Goal: Transaction & Acquisition: Purchase product/service

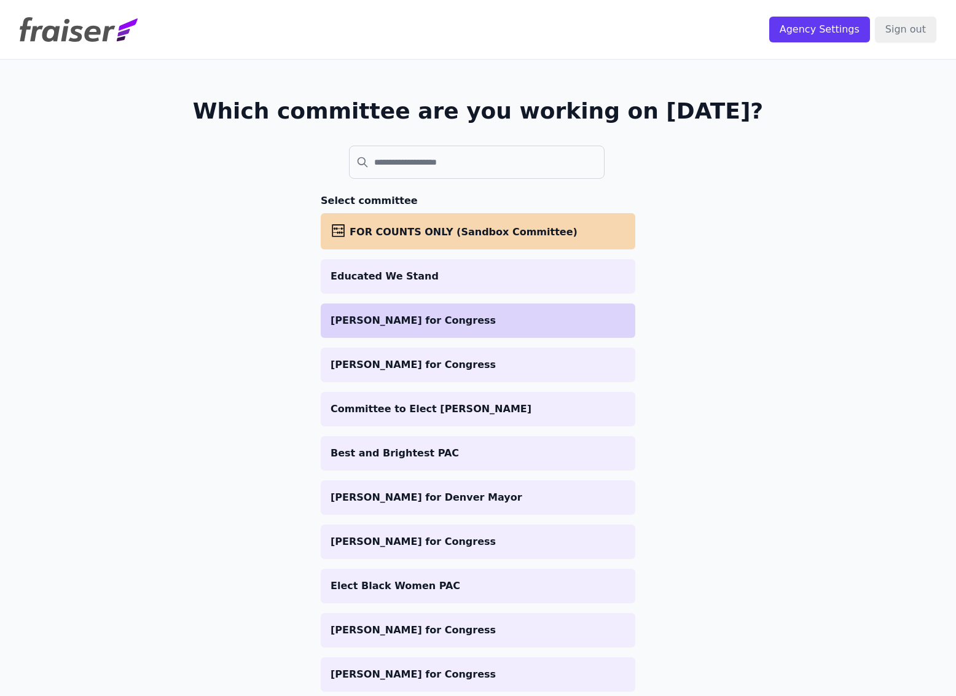
click at [399, 328] on li "[PERSON_NAME] for Congress" at bounding box center [478, 321] width 315 height 34
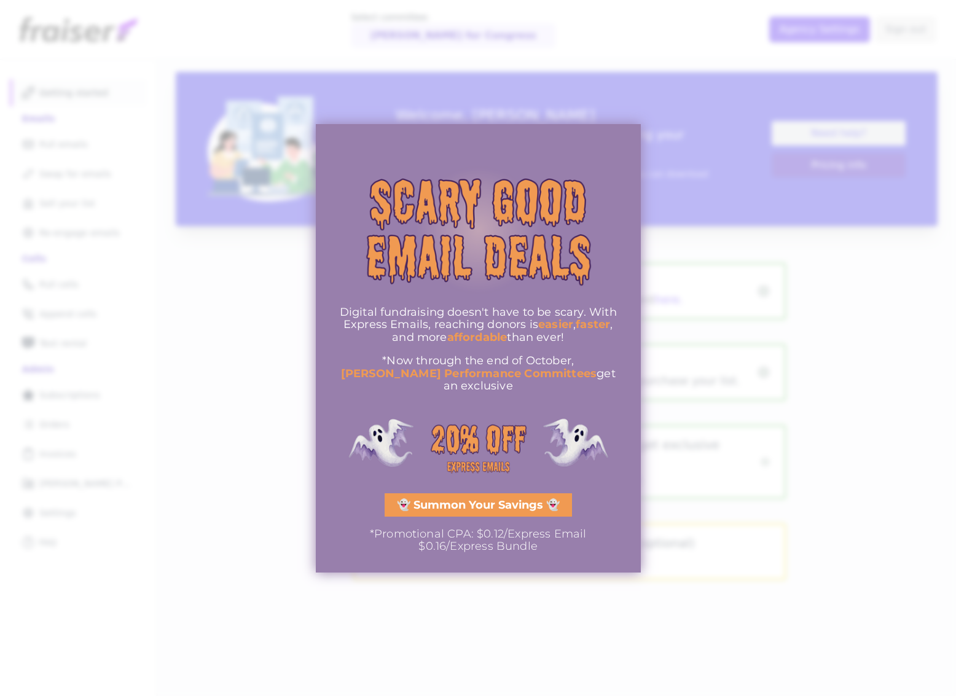
click at [271, 378] on div at bounding box center [478, 348] width 956 height 696
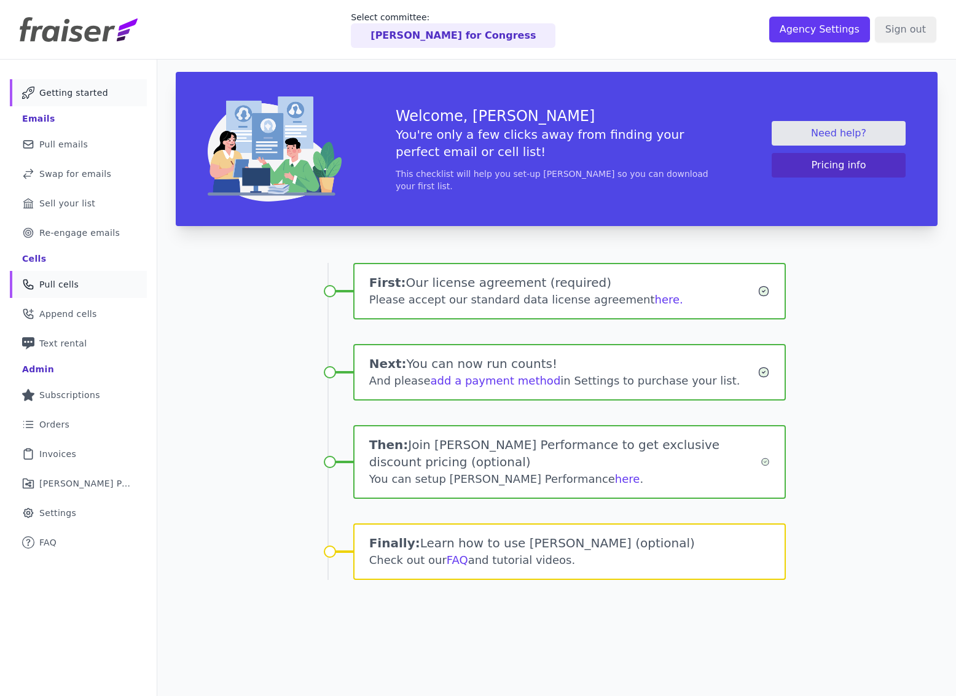
click at [49, 290] on span "Pull cells" at bounding box center [58, 284] width 39 height 12
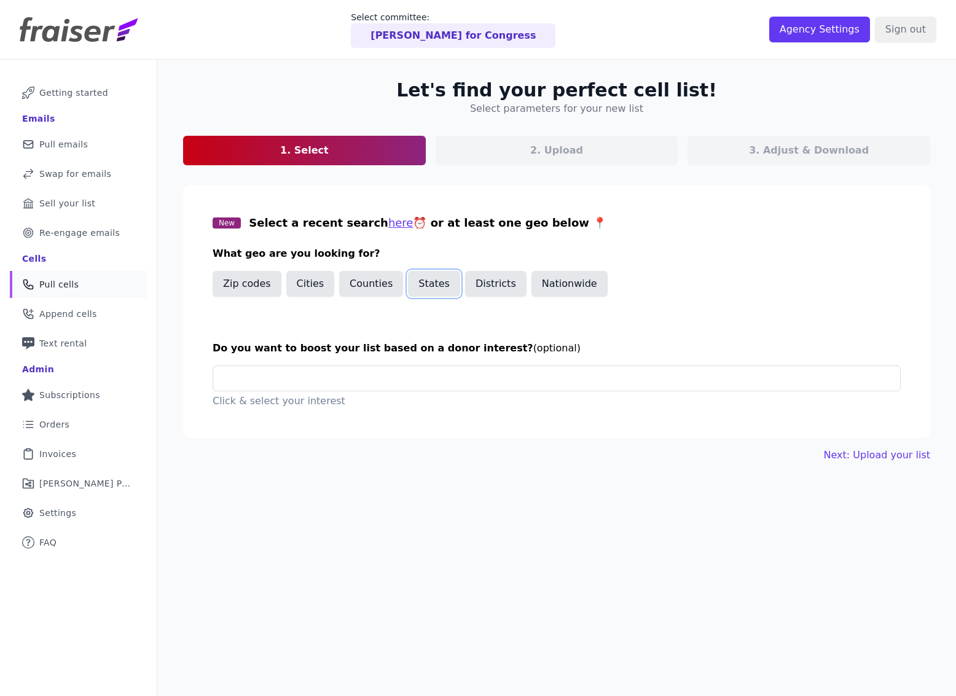
click at [424, 288] on button "States" at bounding box center [434, 284] width 52 height 26
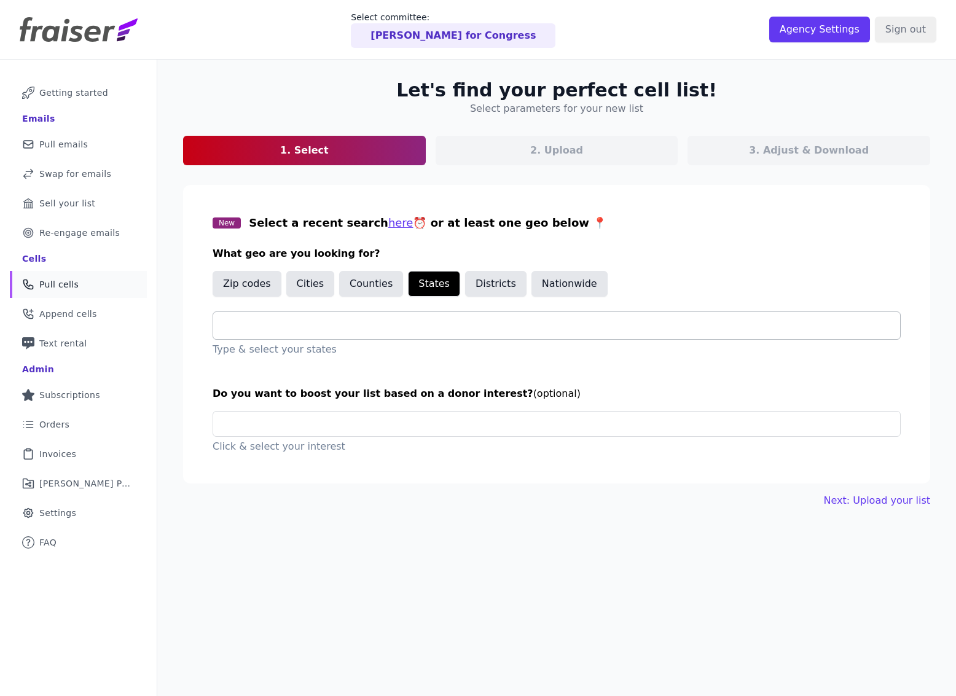
click at [294, 330] on input "text" at bounding box center [561, 325] width 677 height 15
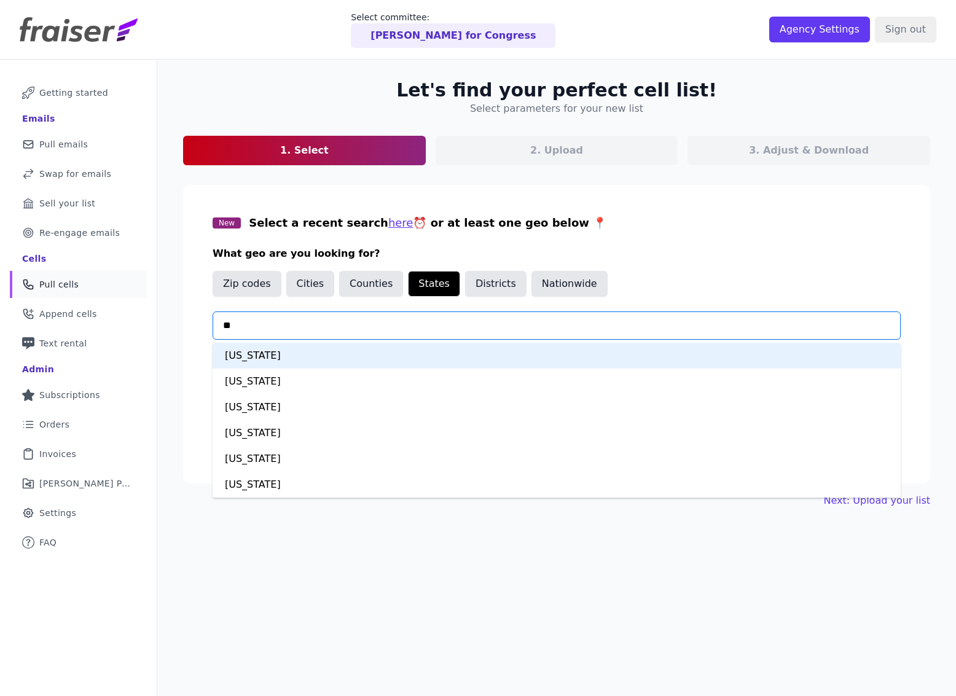
type input "***"
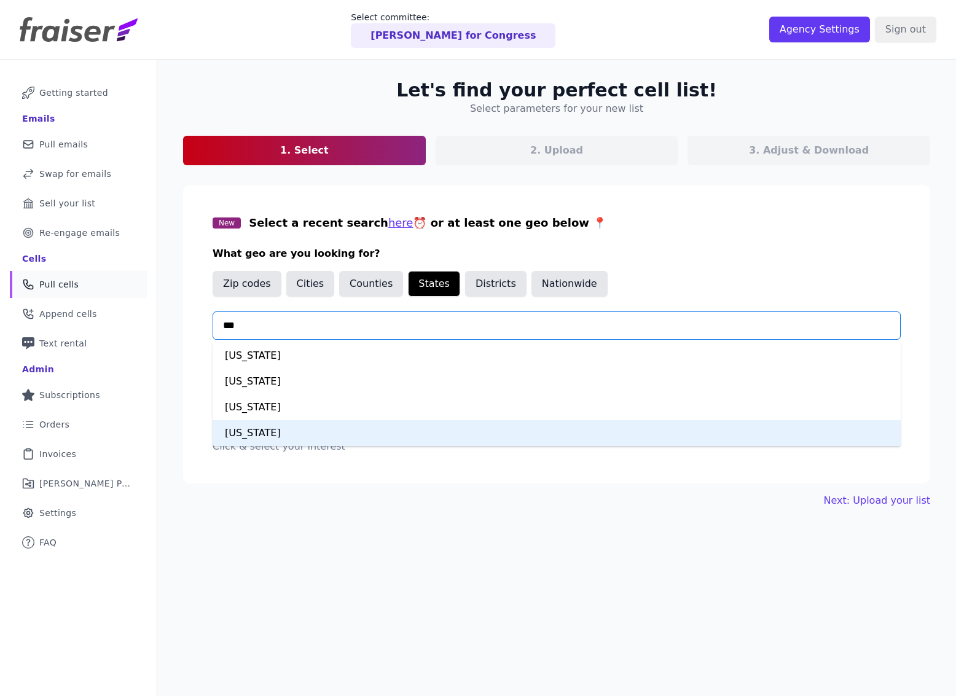
click at [261, 438] on div "New York" at bounding box center [557, 433] width 688 height 26
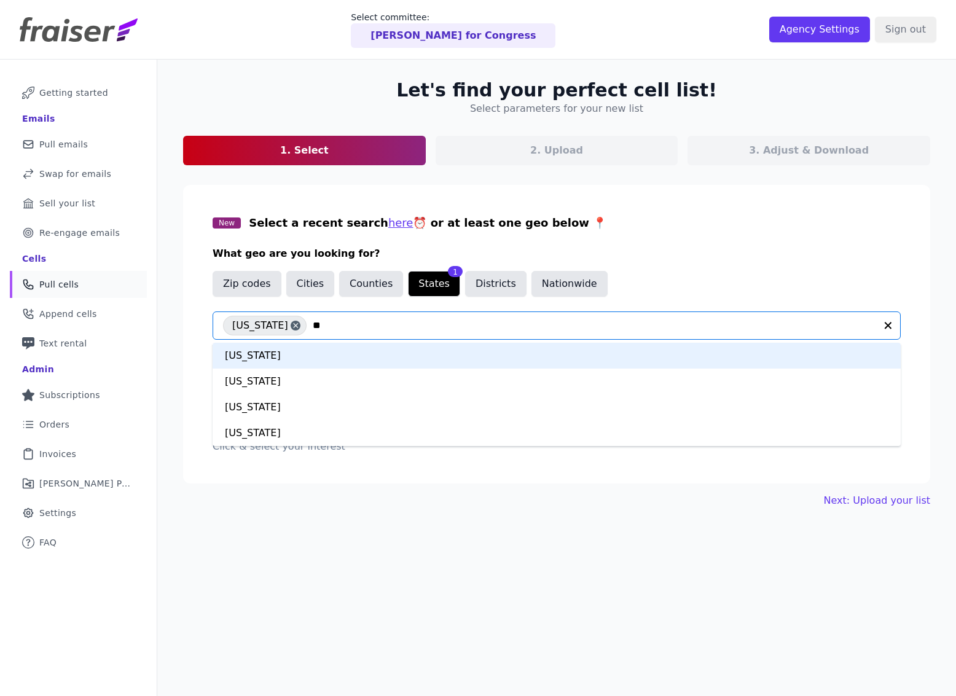
type input "***"
click at [332, 355] on div "California" at bounding box center [557, 356] width 688 height 26
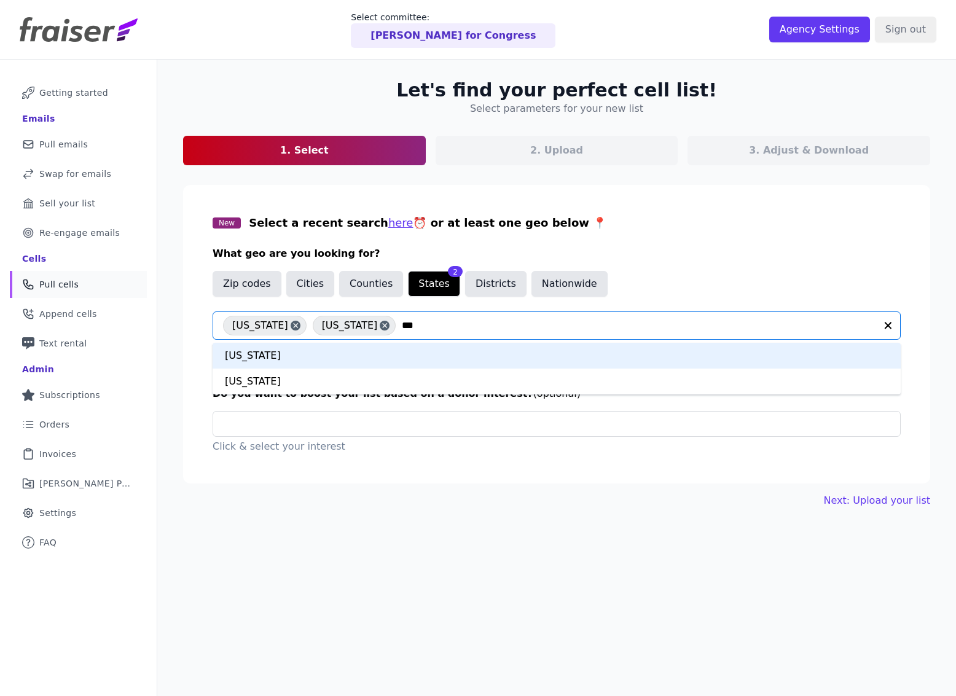
type input "****"
click at [337, 348] on div "Colorado" at bounding box center [557, 356] width 688 height 26
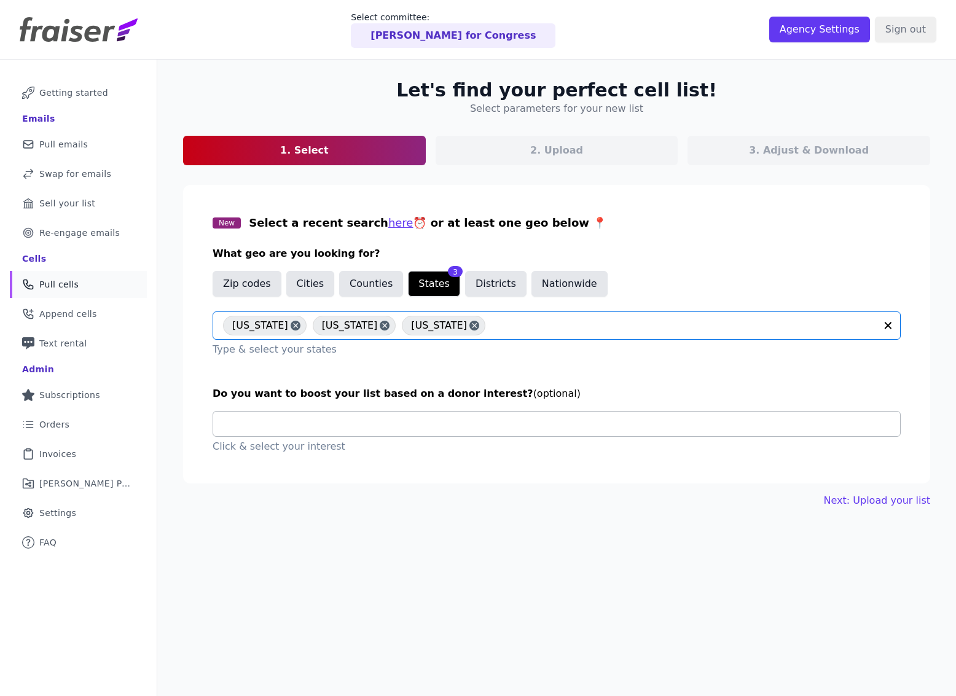
click at [312, 423] on input "text" at bounding box center [561, 424] width 677 height 25
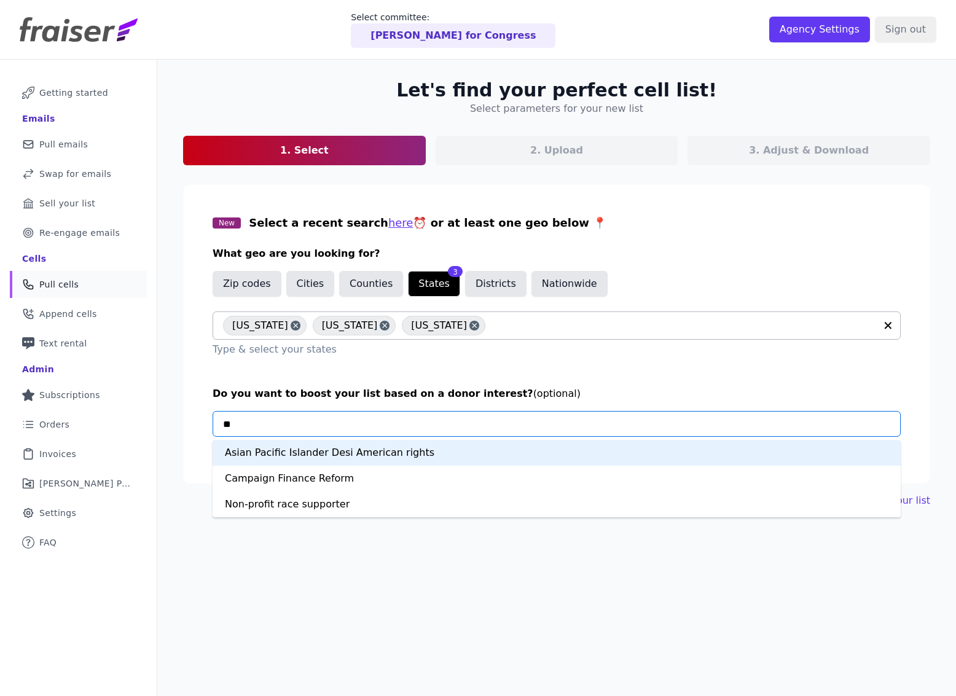
type input "***"
click at [351, 463] on div "Campaign Finance Reform" at bounding box center [557, 453] width 688 height 26
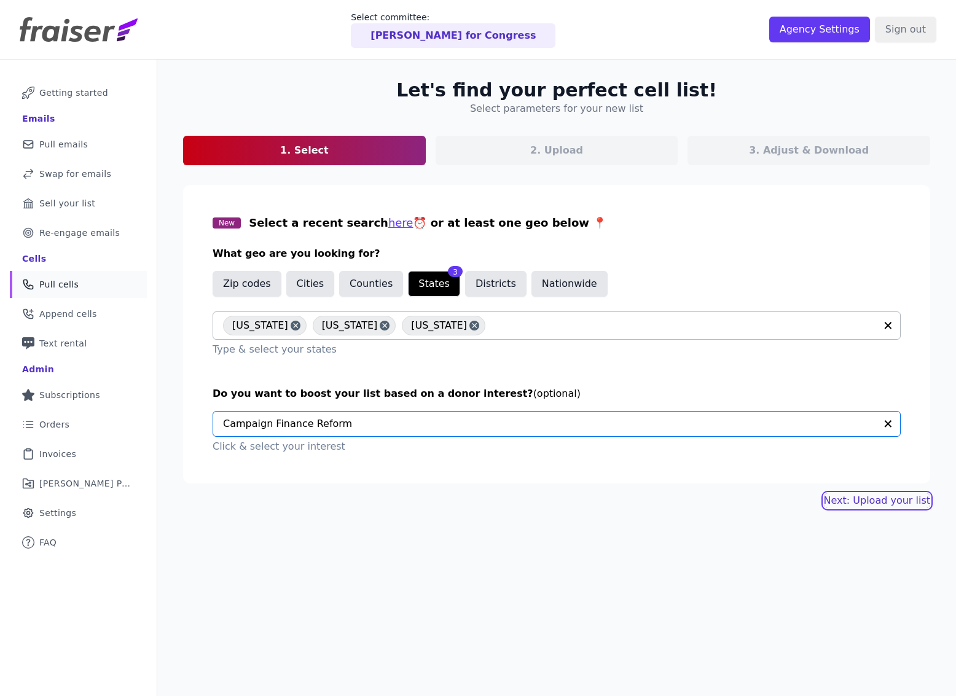
click at [885, 504] on link "Next: Upload your list" at bounding box center [877, 500] width 106 height 15
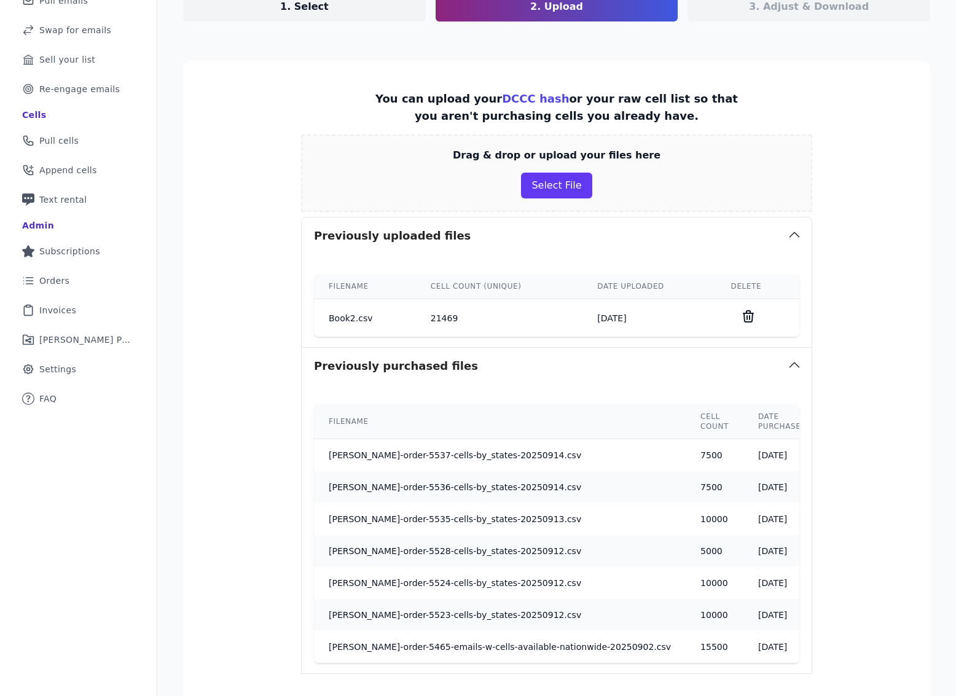
scroll to position [264, 0]
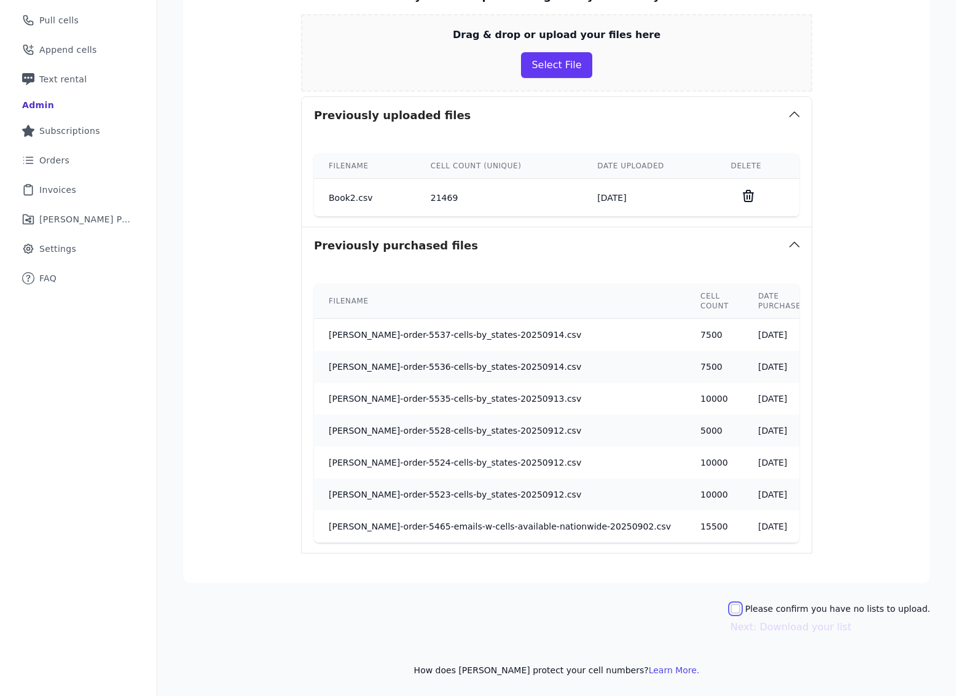
click at [740, 608] on input "Please confirm you have no lists to upload." at bounding box center [736, 609] width 10 height 10
checkbox input "true"
click at [800, 632] on button "Next: Download your list" at bounding box center [791, 627] width 121 height 15
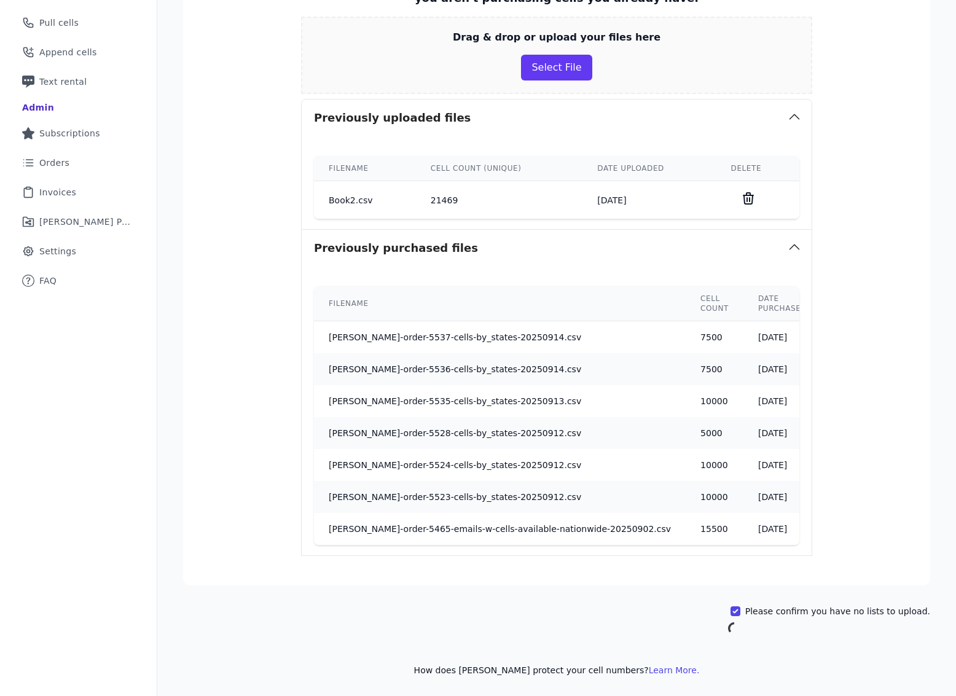
scroll to position [262, 0]
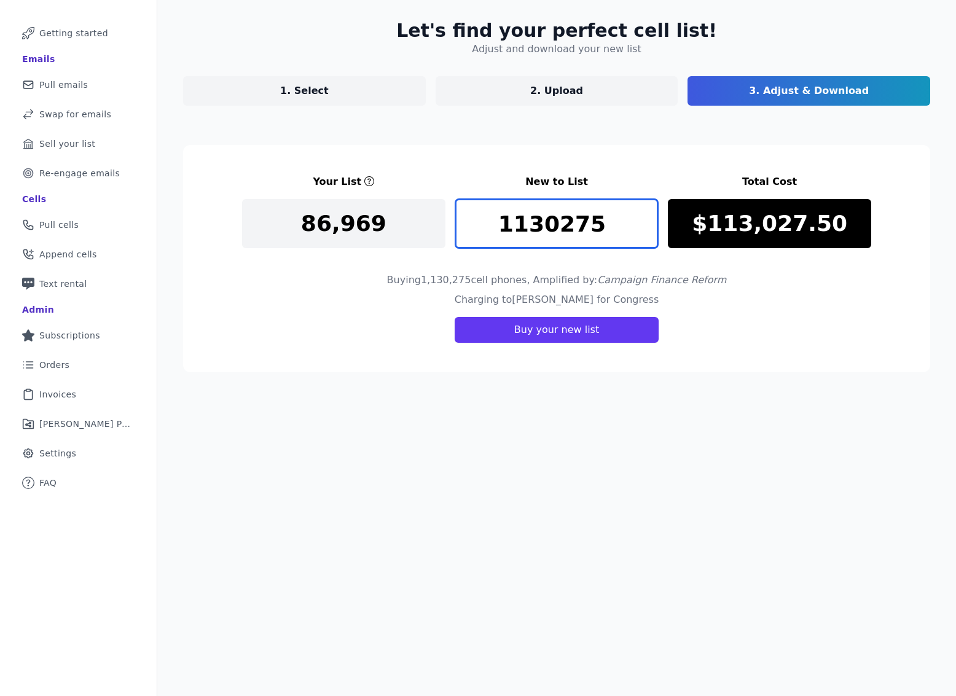
drag, startPoint x: 600, startPoint y: 225, endPoint x: 461, endPoint y: 225, distance: 138.9
click at [461, 225] on input "1130275" at bounding box center [556, 223] width 203 height 49
type input "1"
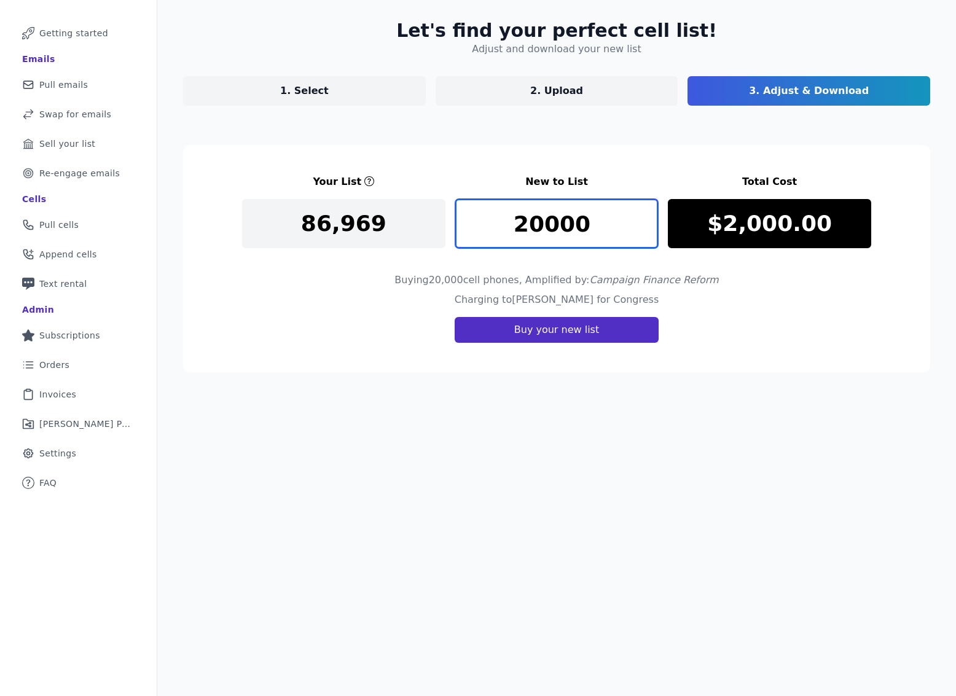
type input "20000"
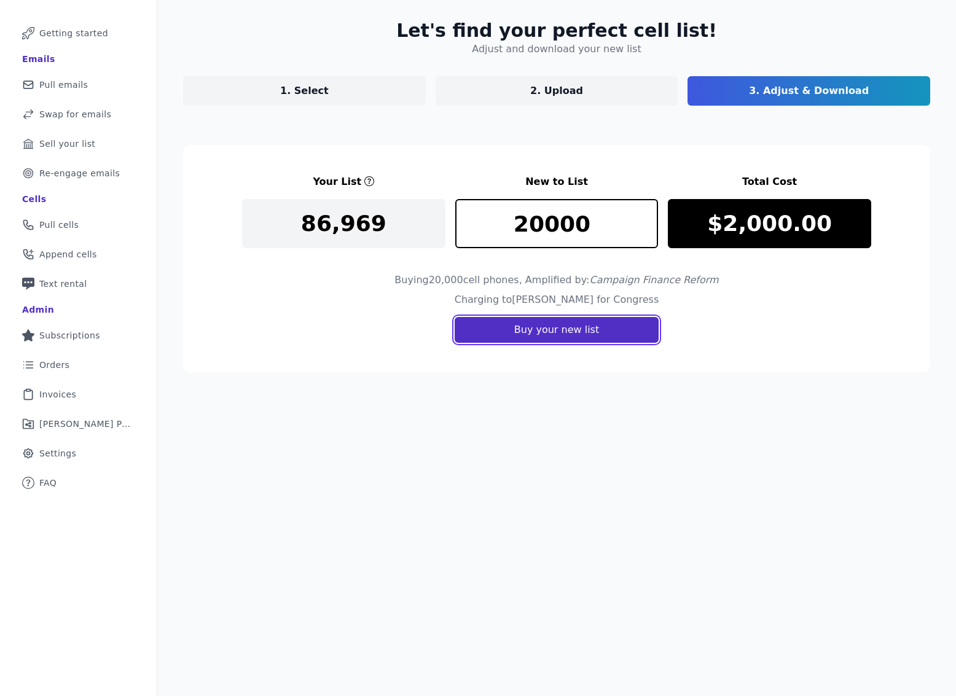
click at [541, 331] on button "Buy your new list" at bounding box center [557, 330] width 204 height 26
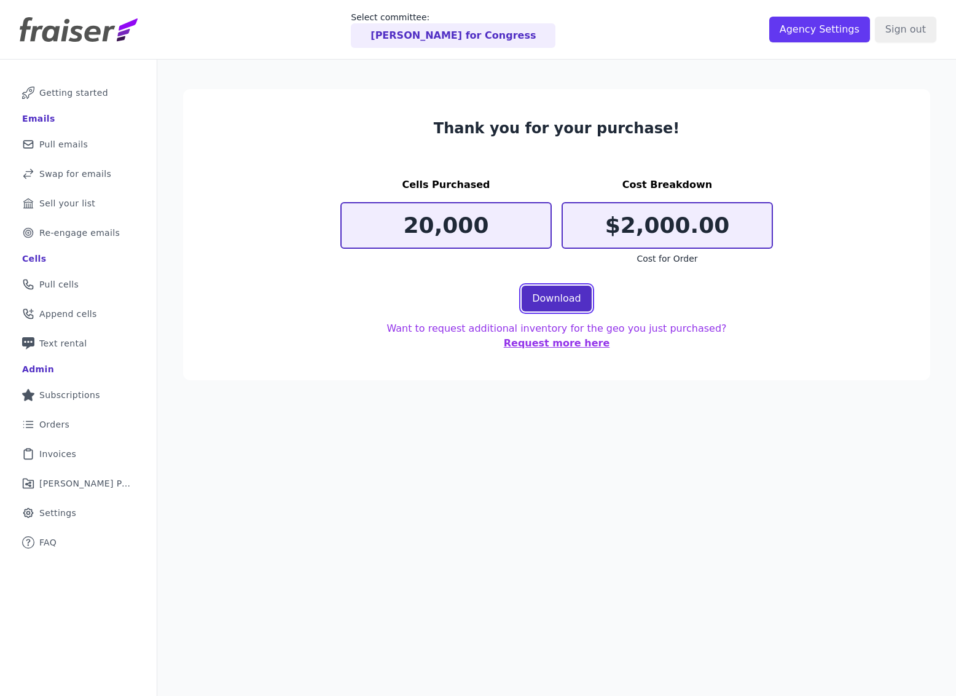
click at [560, 291] on link "Download" at bounding box center [557, 299] width 70 height 26
